Goal: Information Seeking & Learning: Check status

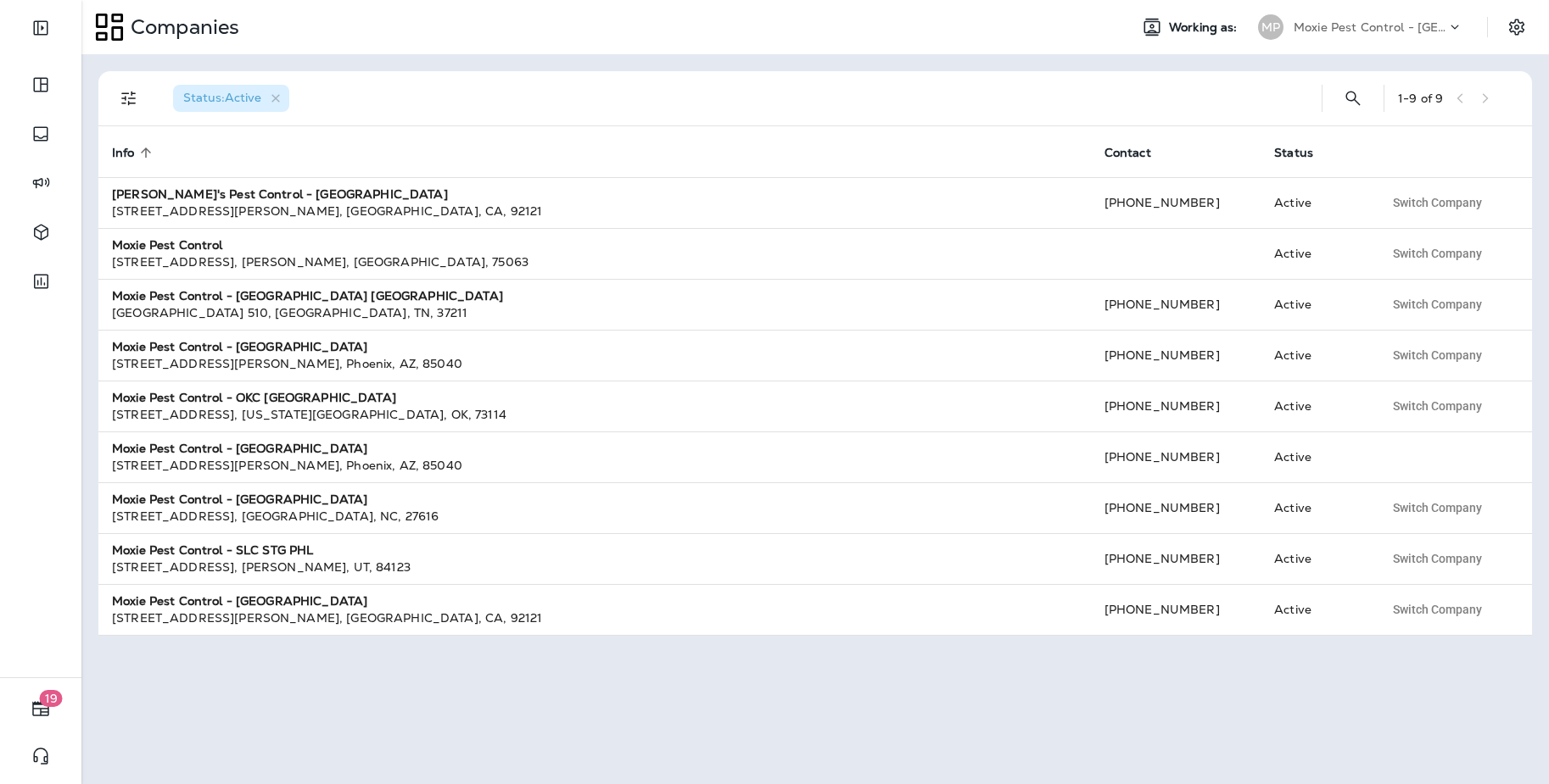
click at [1384, 25] on p "Moxie Pest Control - Phoenix" at bounding box center [1369, 27] width 153 height 14
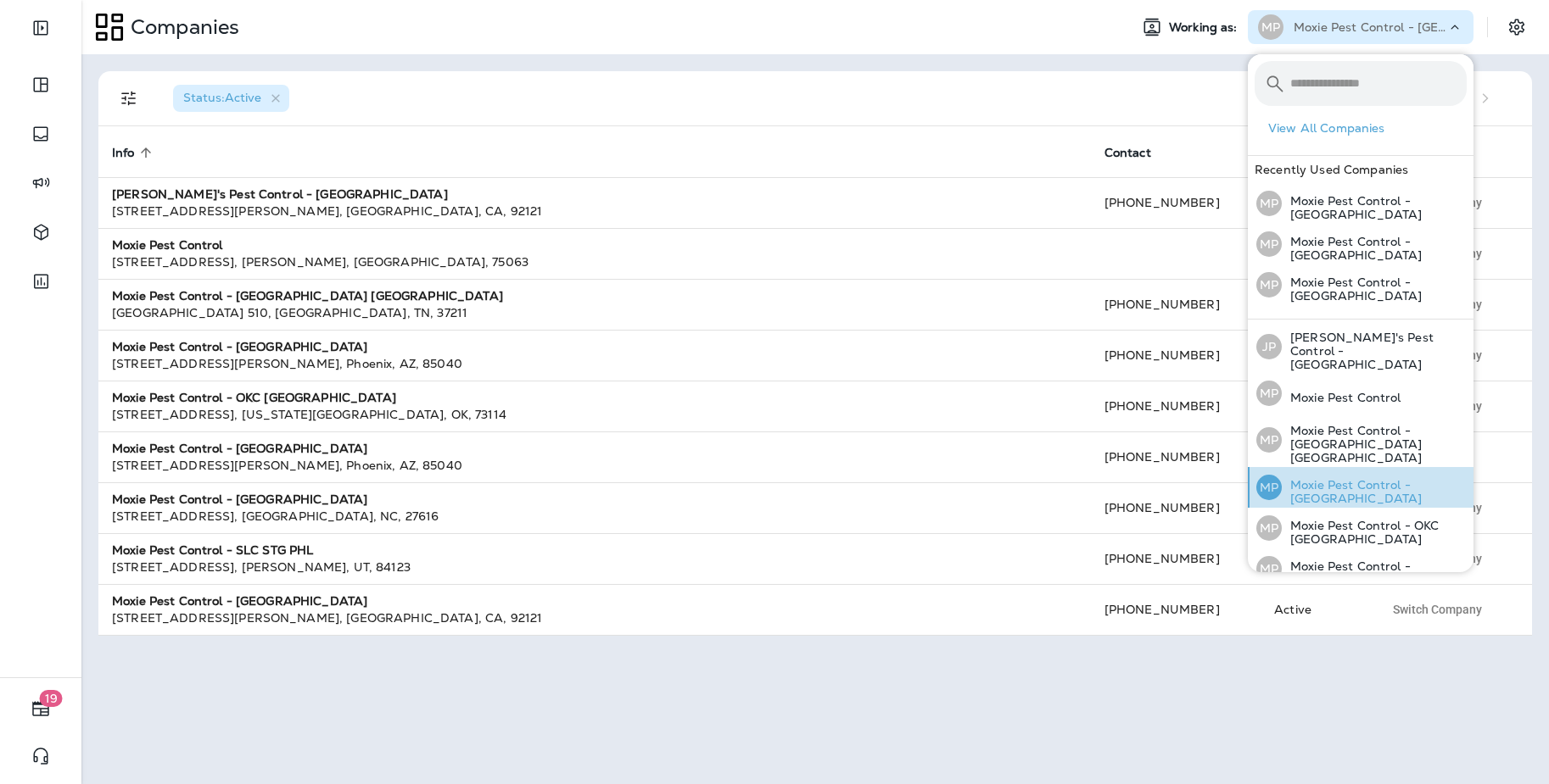
click at [1424, 478] on p "Moxie Pest Control - [GEOGRAPHIC_DATA]" at bounding box center [1374, 492] width 185 height 27
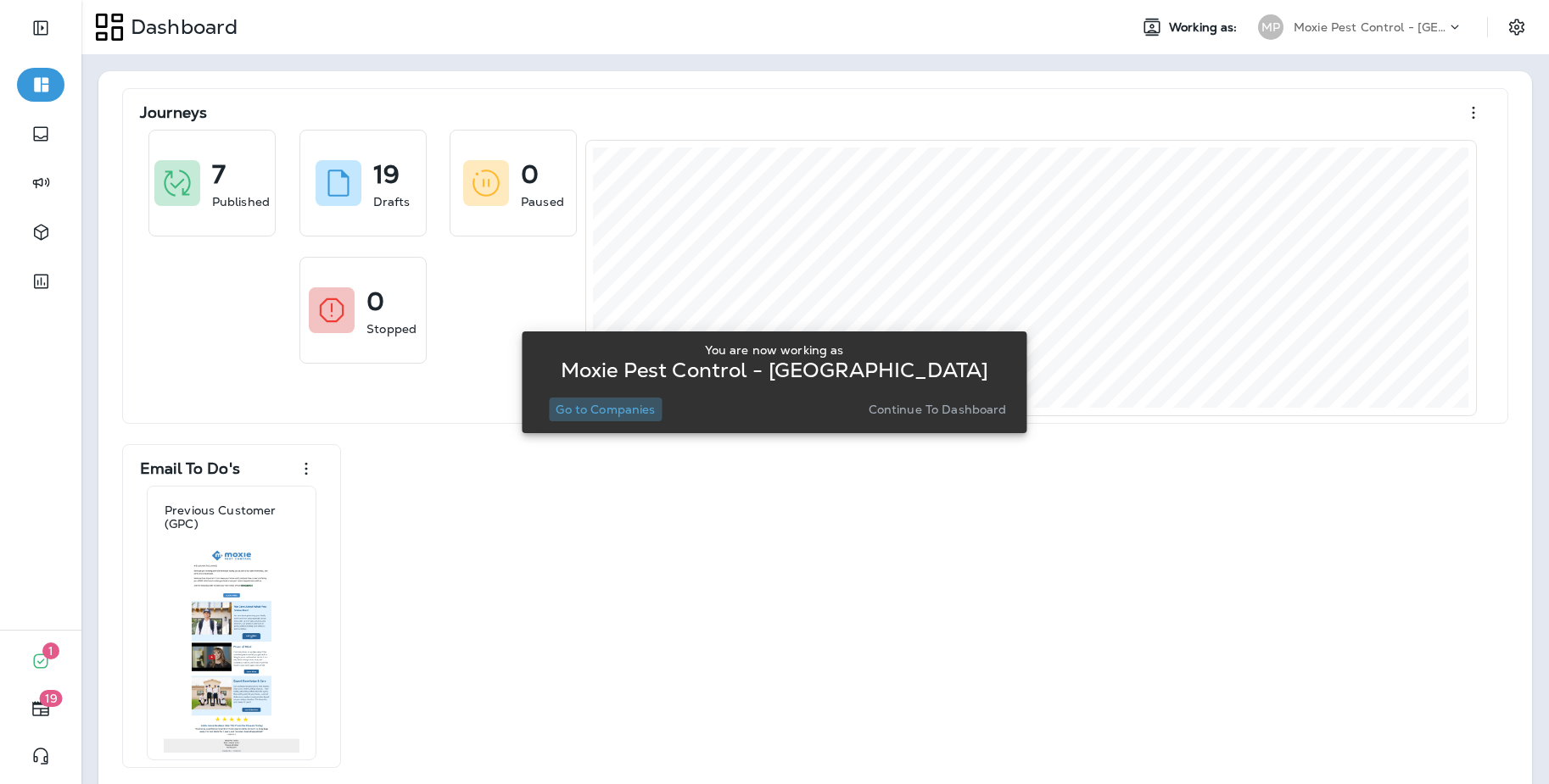
click at [612, 411] on p "Go to Companies" at bounding box center [605, 409] width 99 height 14
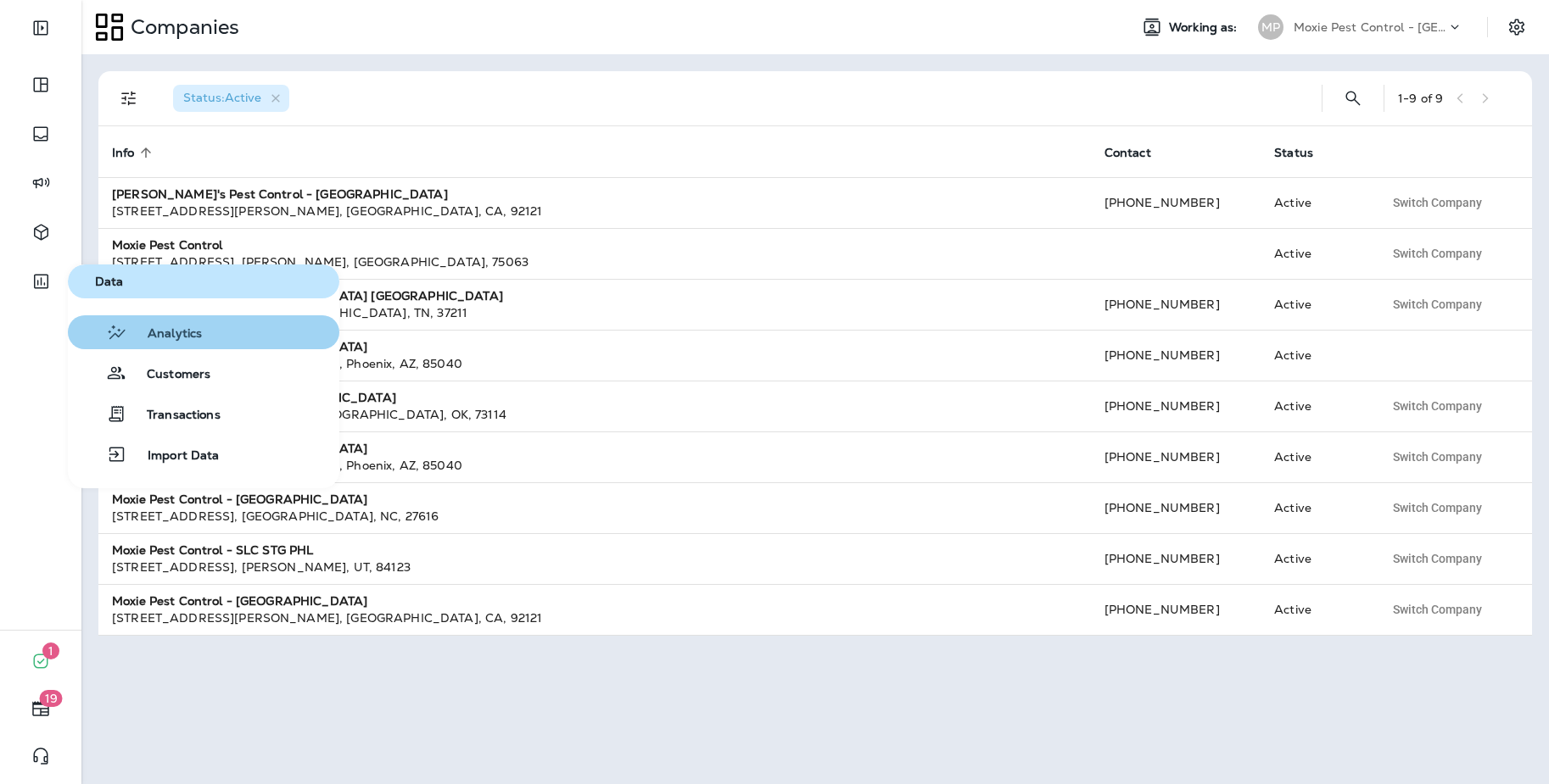
click at [188, 345] on button "Analytics" at bounding box center [203, 333] width 272 height 34
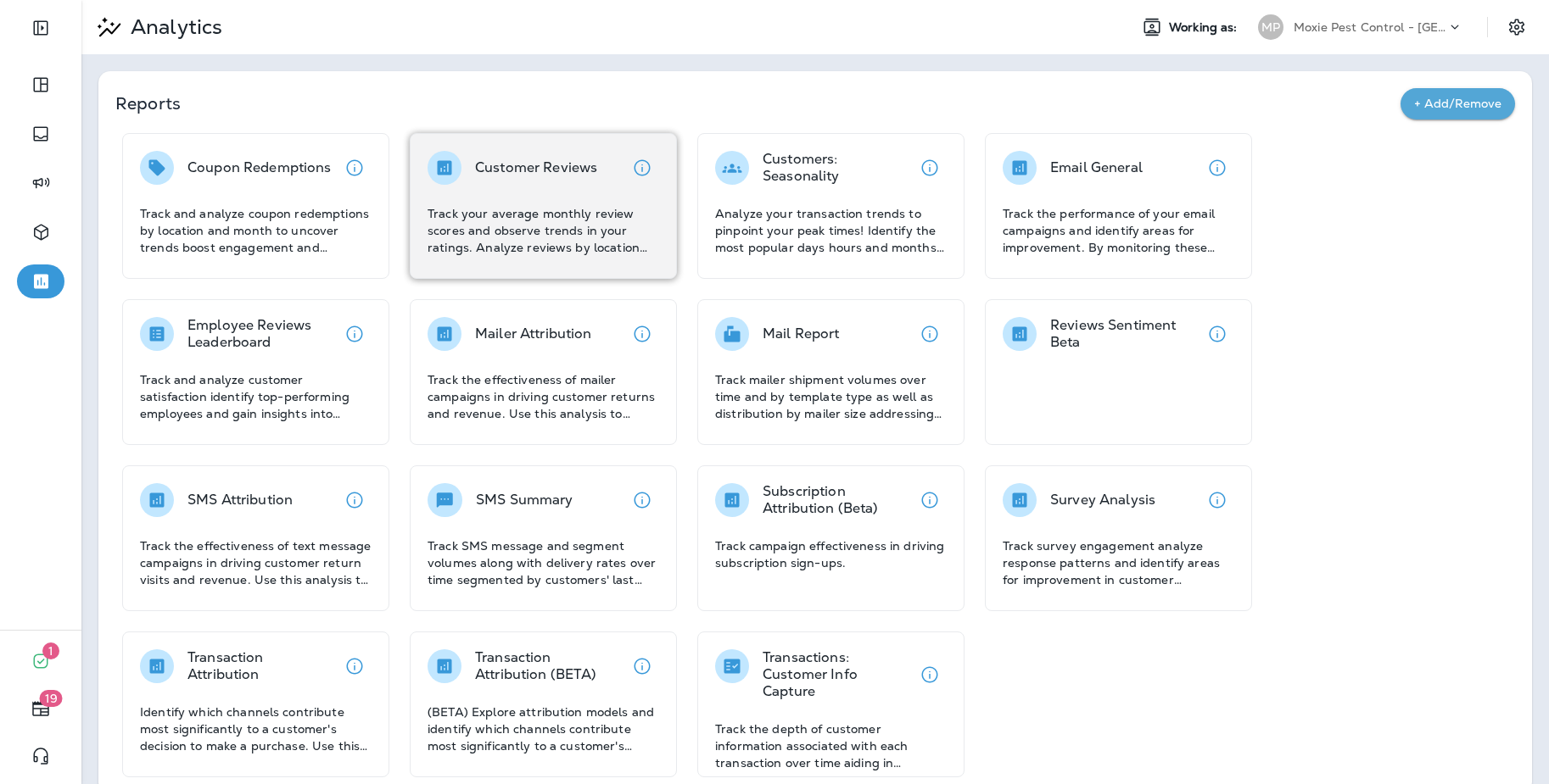
click at [563, 188] on div "Customer Reviews Track your average monthly review scores and observe trends in…" at bounding box center [543, 203] width 232 height 106
